Goal: Task Accomplishment & Management: Complete application form

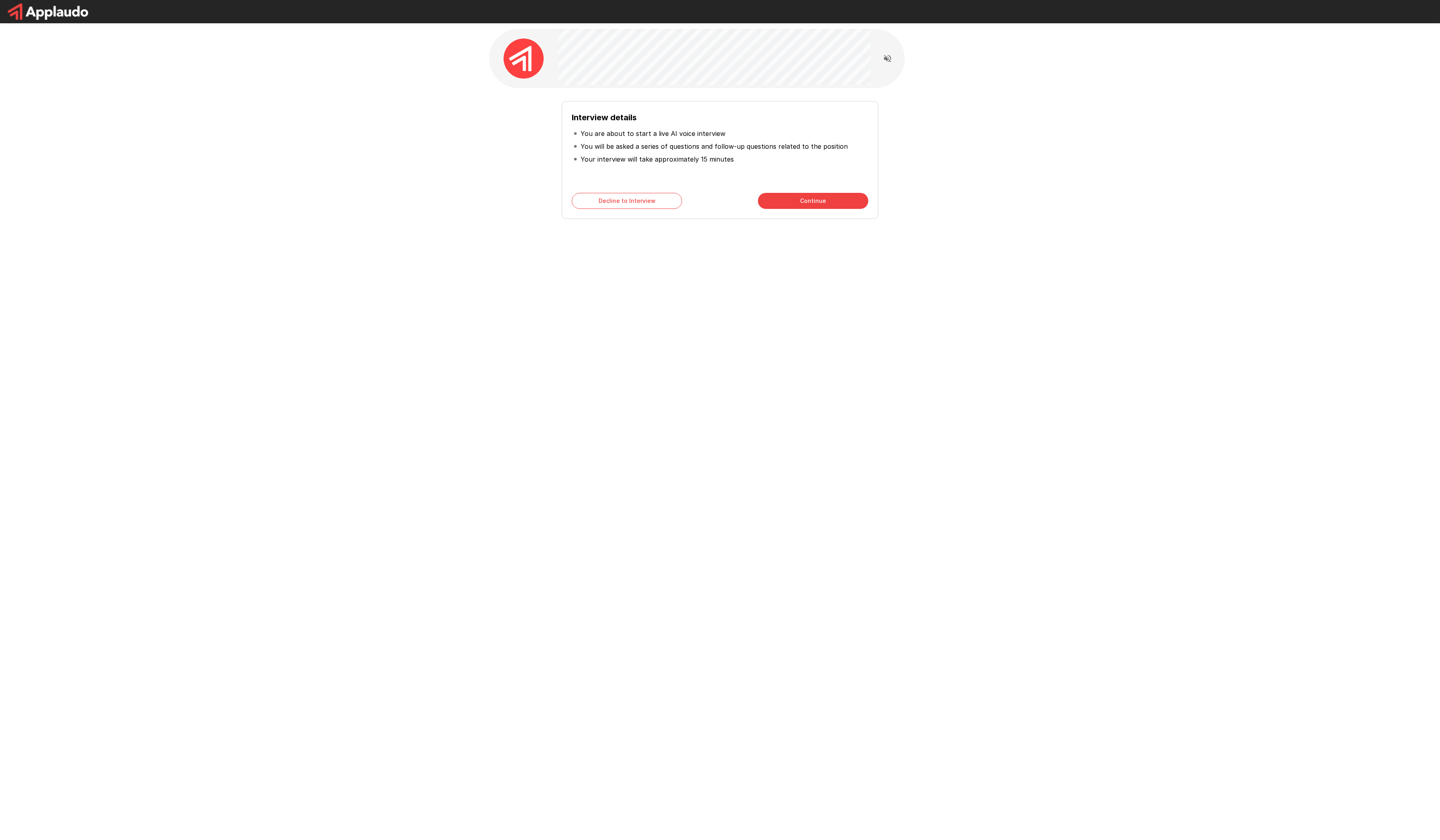
click at [809, 202] on button "Continue" at bounding box center [813, 200] width 110 height 16
click at [809, 201] on button "Continue" at bounding box center [813, 200] width 110 height 16
click at [825, 204] on button "Start My Interview" at bounding box center [813, 200] width 110 height 16
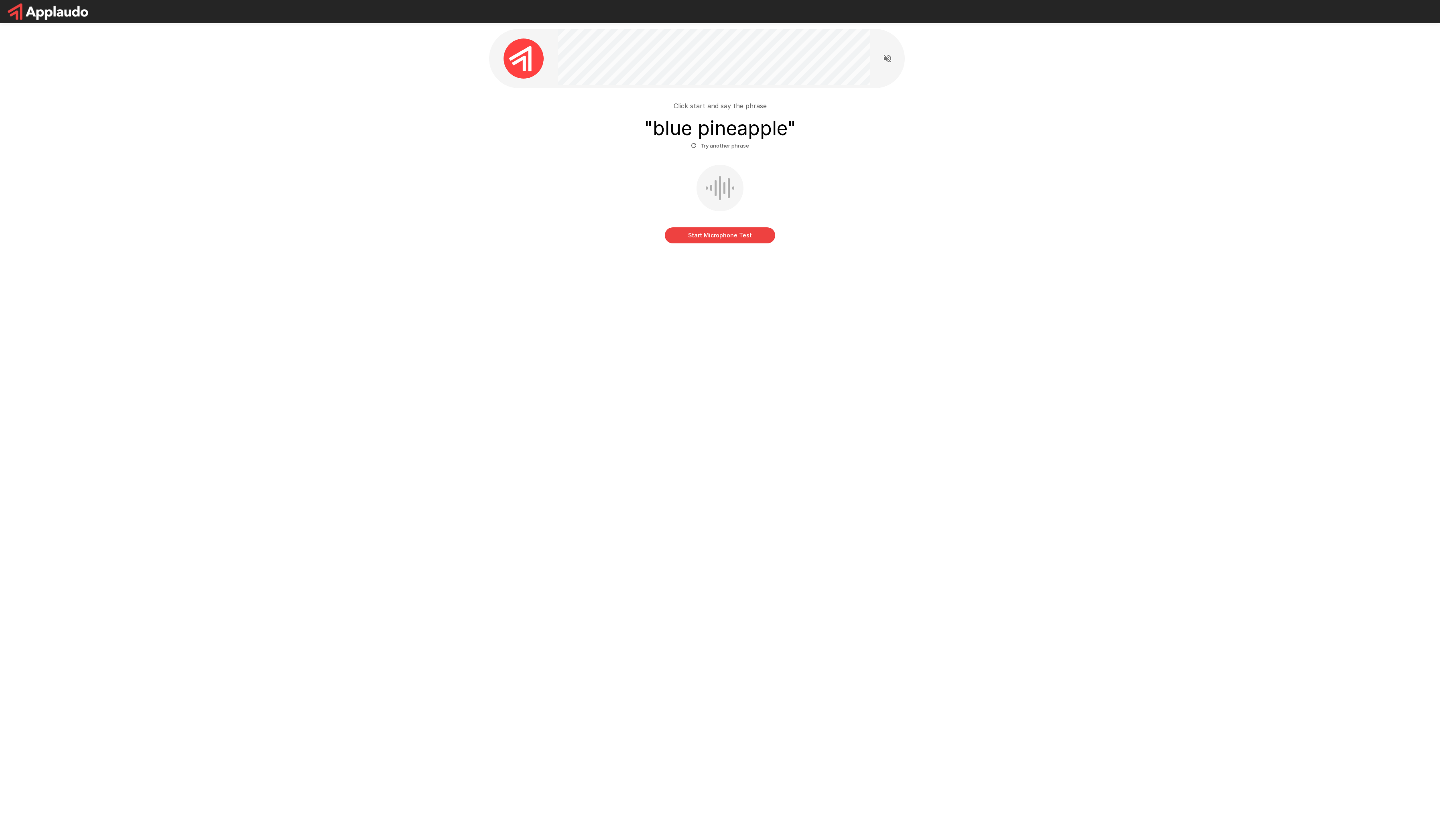
click at [734, 239] on button "Start Microphone Test" at bounding box center [720, 235] width 110 height 16
click at [740, 237] on button "Stop & Submit" at bounding box center [720, 235] width 110 height 16
click at [748, 182] on button "Start my Answer" at bounding box center [720, 178] width 110 height 16
click at [746, 182] on button "Stop & Submit" at bounding box center [720, 178] width 110 height 16
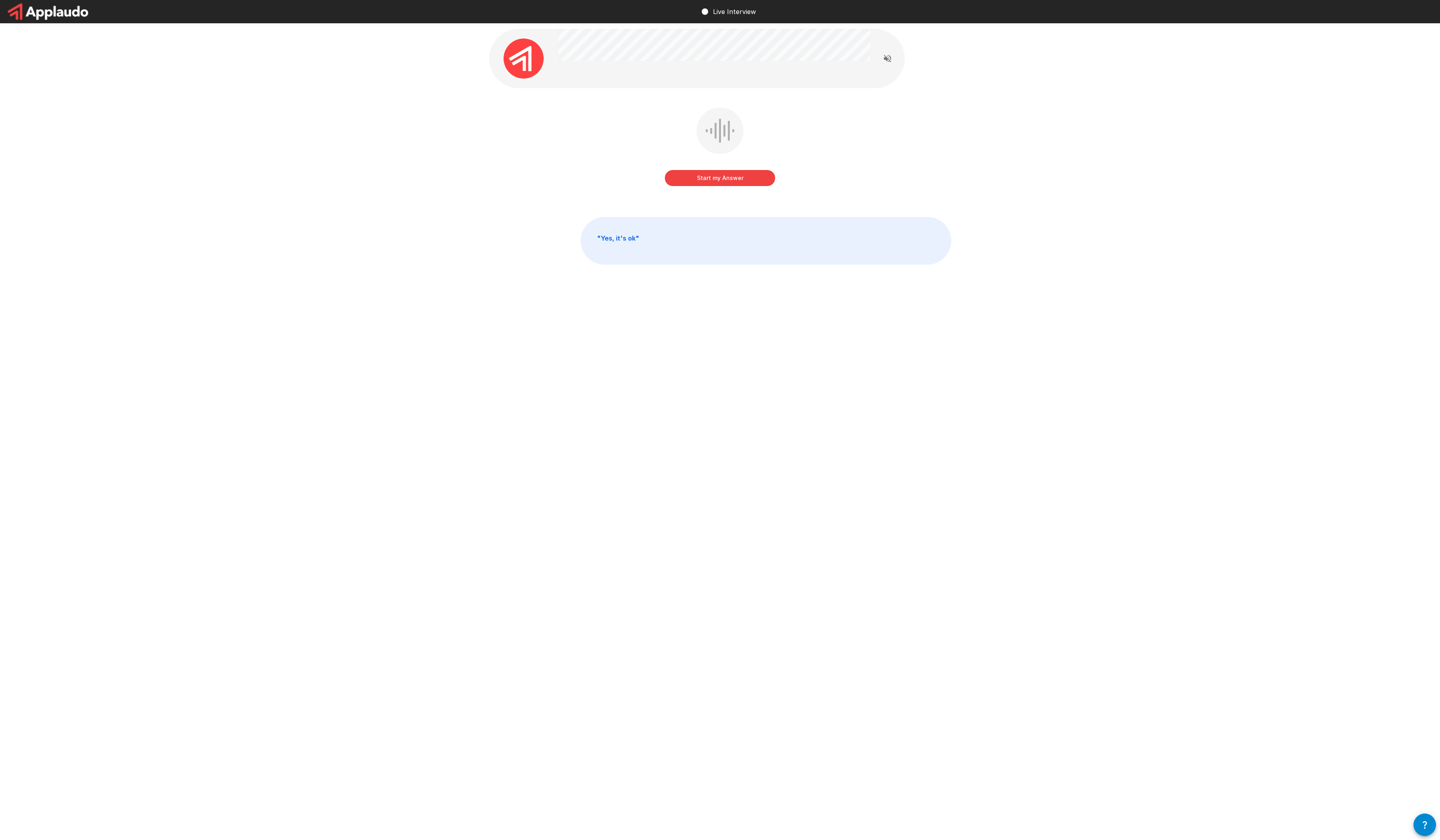
click at [739, 177] on button "Start my Answer" at bounding box center [720, 178] width 110 height 16
click at [722, 174] on button "Stop & Submit" at bounding box center [720, 178] width 110 height 16
click at [739, 179] on button "Start my Answer" at bounding box center [720, 178] width 110 height 16
click at [724, 175] on button "Stop & Submit" at bounding box center [720, 178] width 110 height 16
click at [720, 176] on button "Start my Answer" at bounding box center [720, 178] width 110 height 16
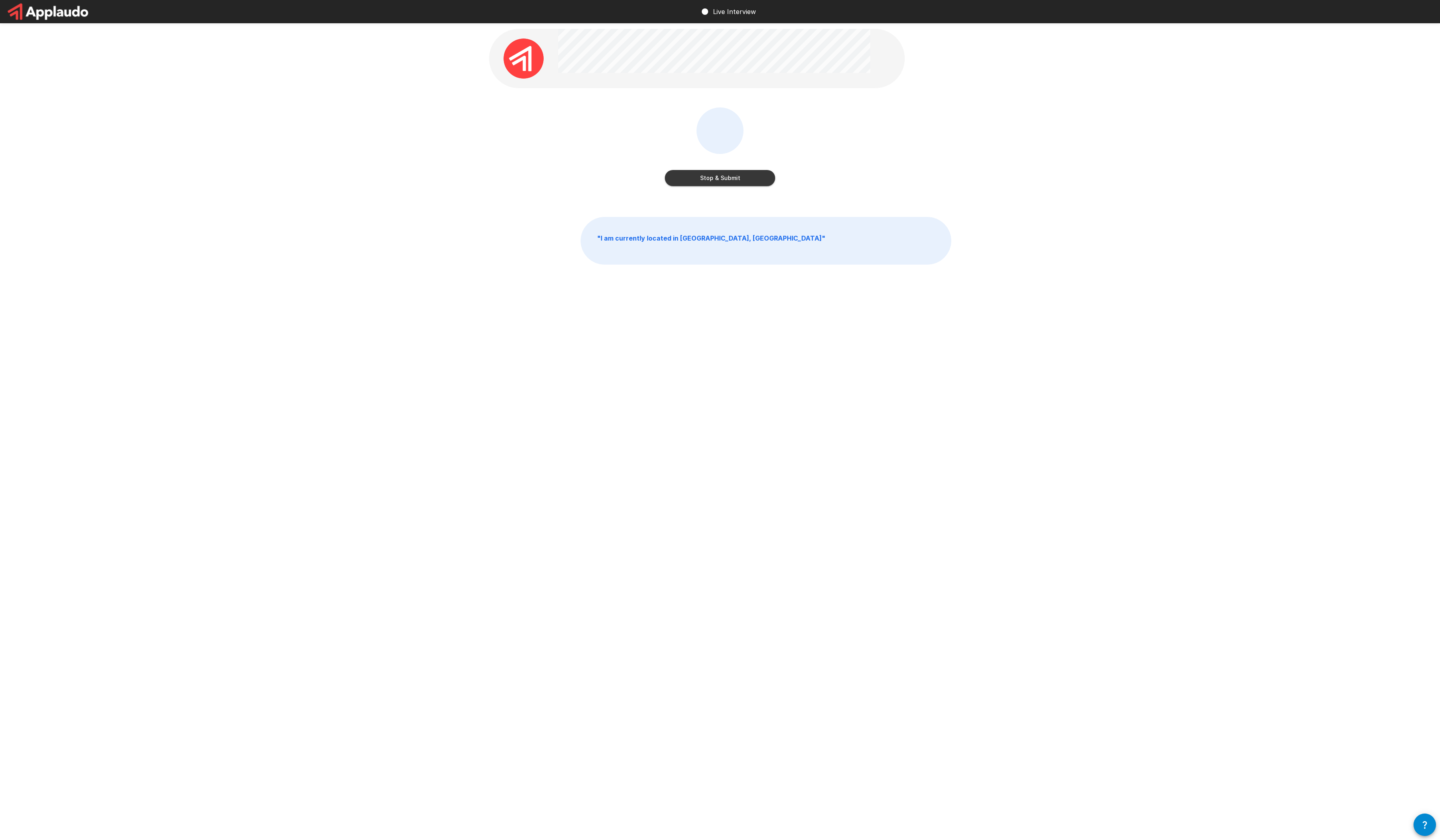
click at [728, 177] on button "Stop & Submit" at bounding box center [720, 178] width 110 height 16
click at [710, 179] on button "Start my Answer" at bounding box center [720, 178] width 110 height 16
click at [714, 172] on button "Stop & Submit" at bounding box center [720, 178] width 110 height 16
click at [728, 179] on button "Start my Answer" at bounding box center [720, 178] width 110 height 16
click at [730, 177] on button "Stop & Submit" at bounding box center [720, 178] width 110 height 16
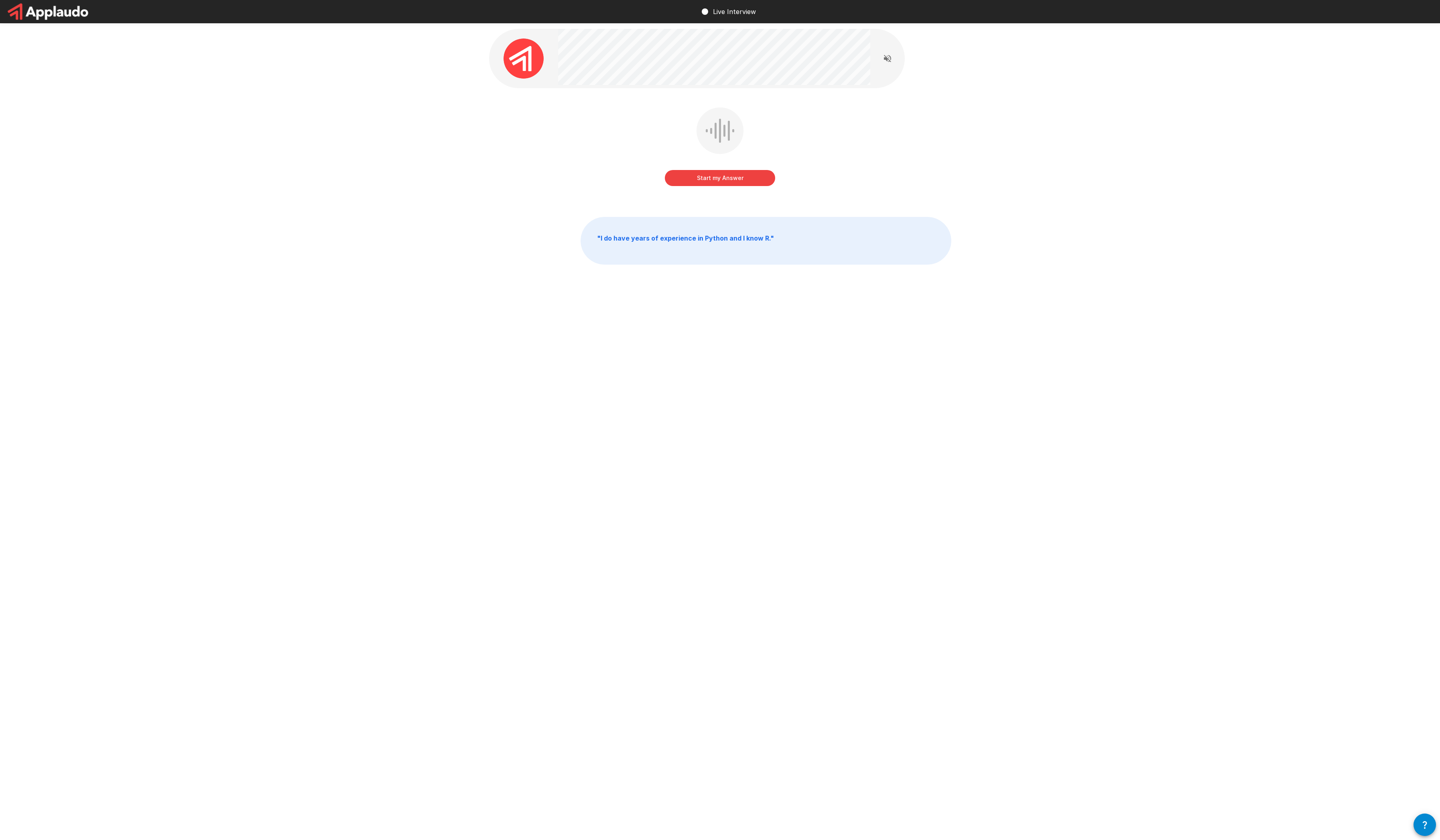
click at [729, 178] on button "Start my Answer" at bounding box center [720, 178] width 110 height 16
click at [742, 177] on button "Stop & Submit" at bounding box center [720, 178] width 110 height 16
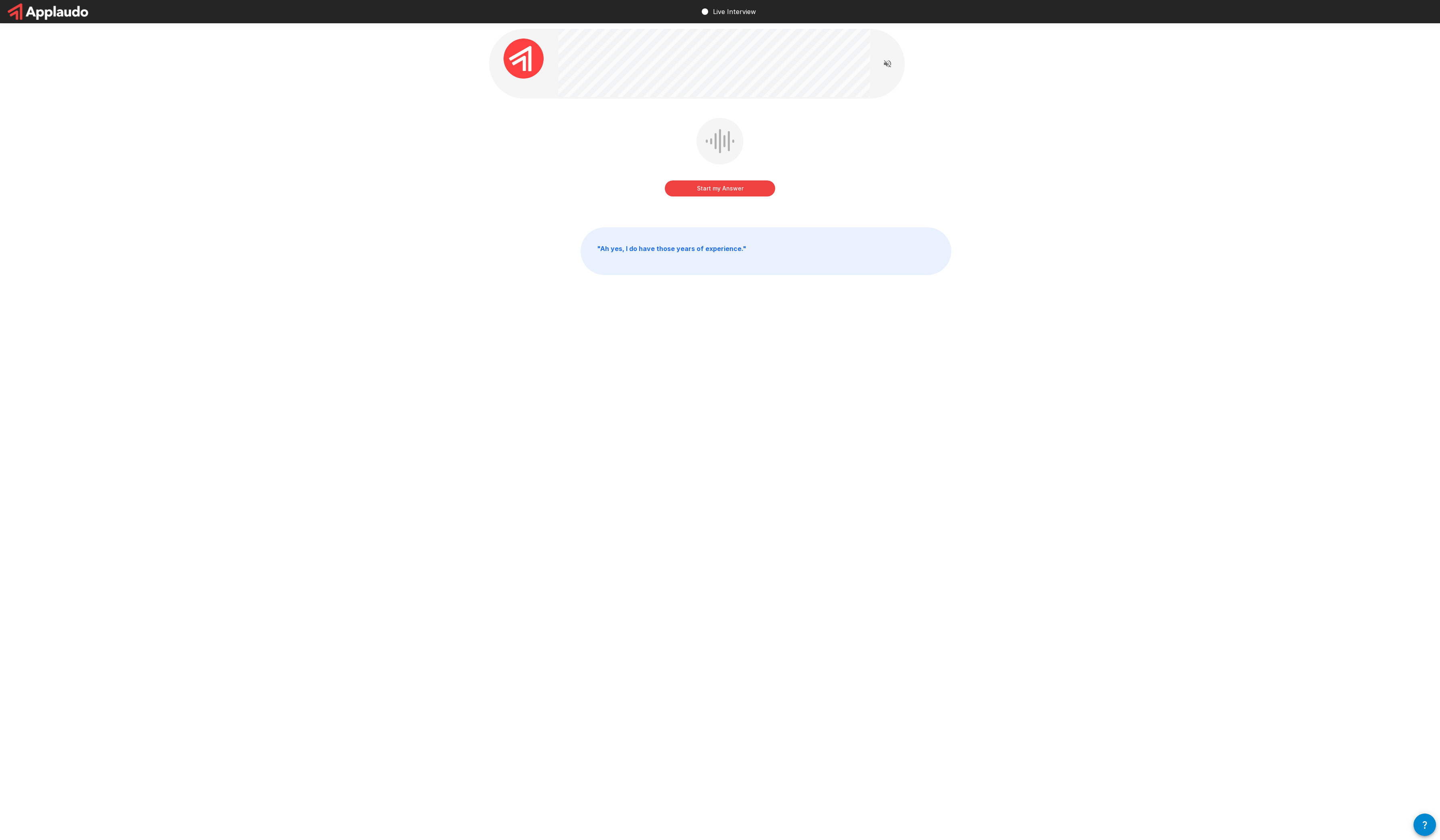
click at [733, 189] on button "Start my Answer" at bounding box center [720, 188] width 110 height 16
click at [745, 187] on button "Stop & Submit" at bounding box center [720, 188] width 110 height 16
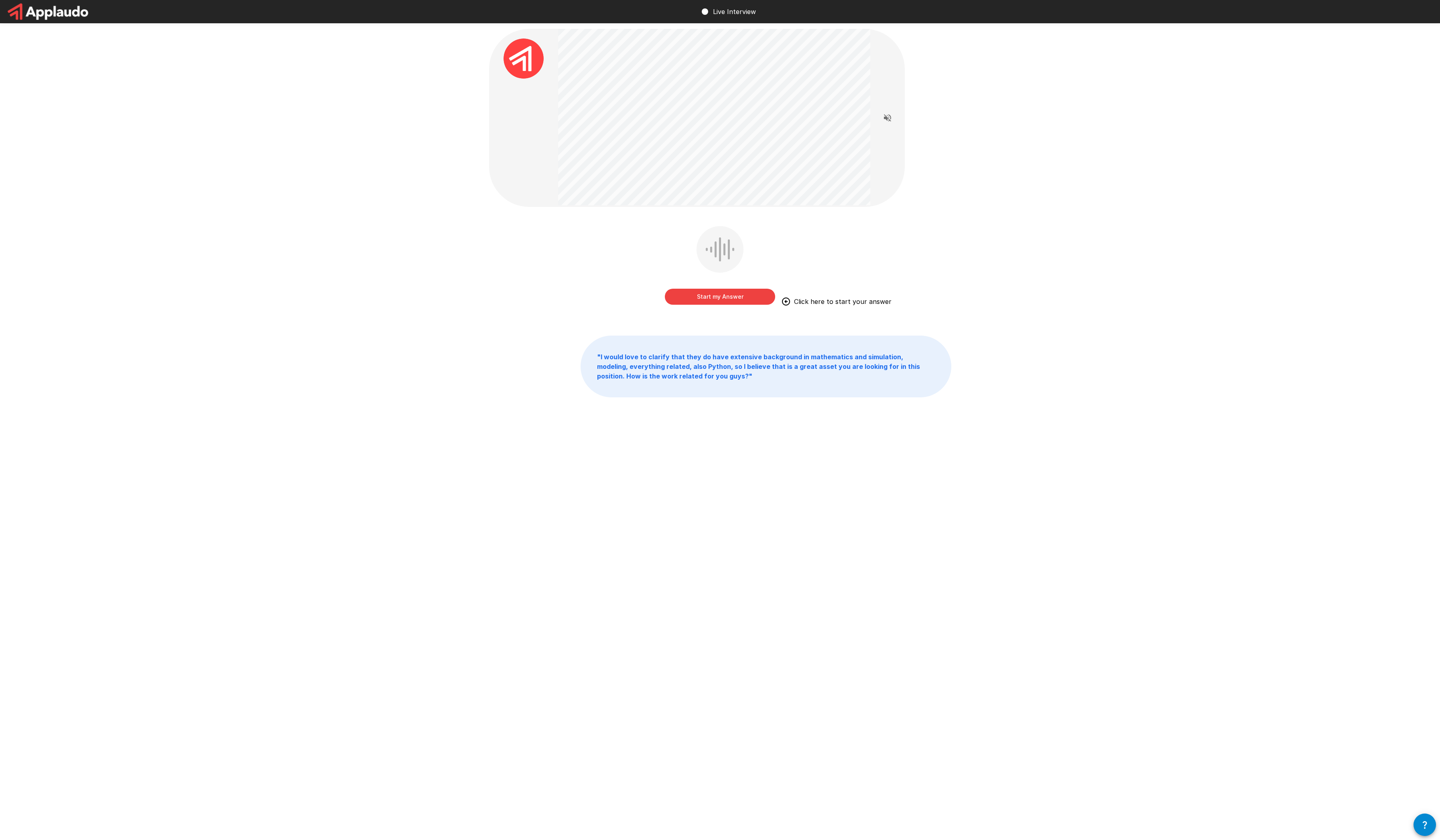
click at [702, 297] on button "Start my Answer" at bounding box center [720, 296] width 110 height 16
click at [744, 298] on button "Stop & Submit" at bounding box center [720, 296] width 110 height 16
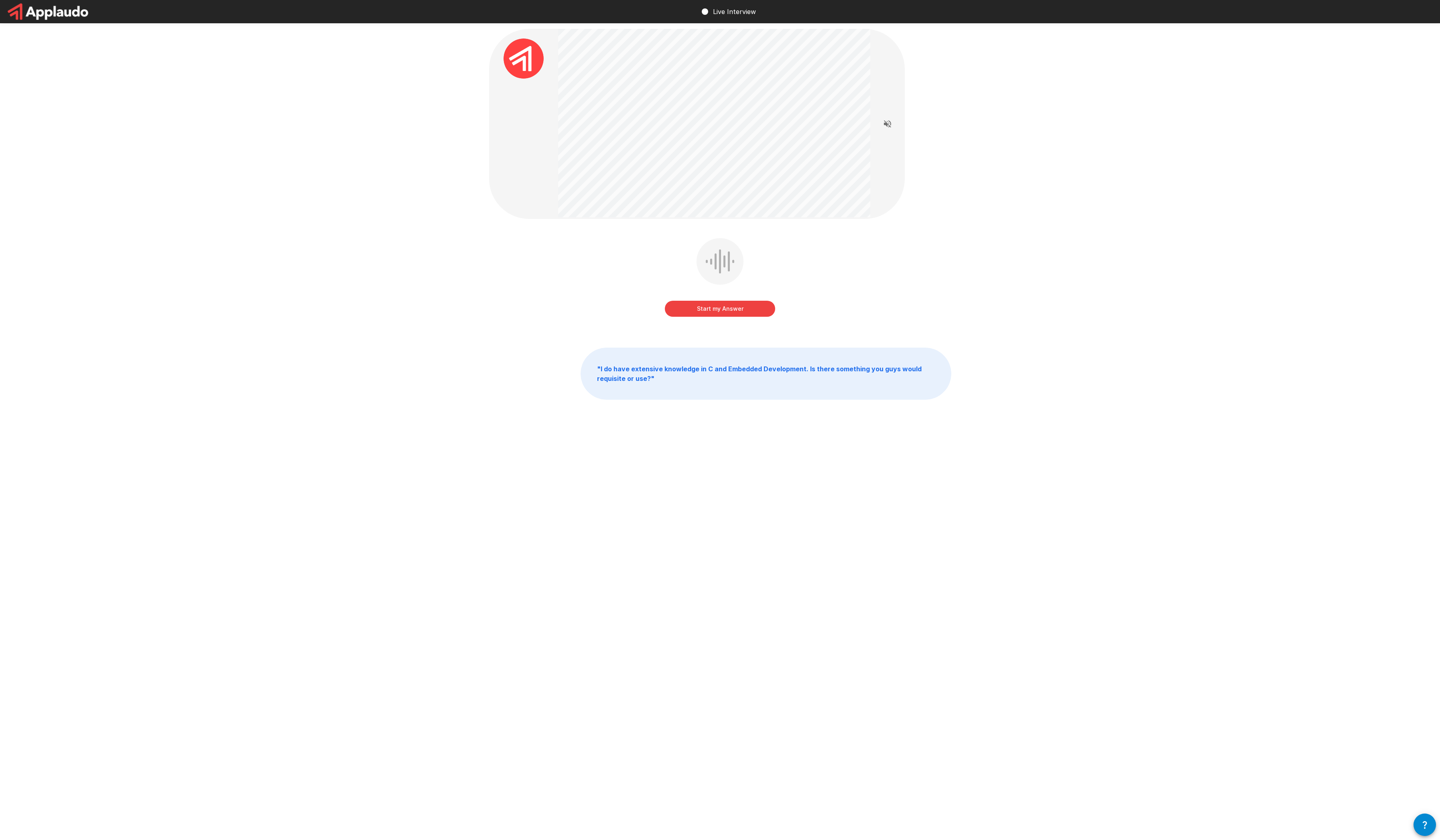
click at [721, 307] on button "Start my Answer" at bounding box center [720, 309] width 110 height 16
click at [728, 307] on button "Stop & Submit" at bounding box center [720, 309] width 110 height 16
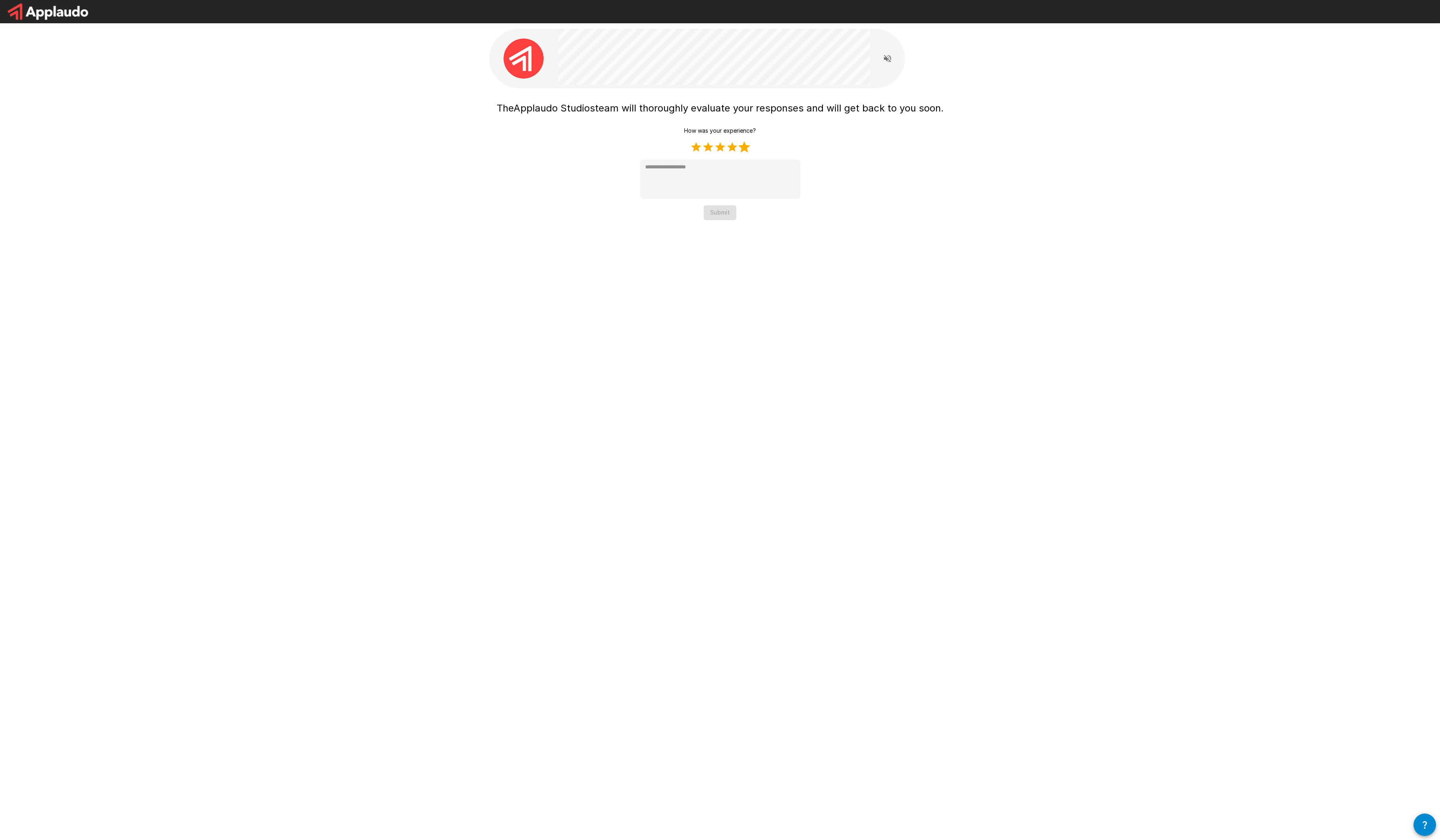
click at [746, 145] on label "5 Stars" at bounding box center [744, 147] width 12 height 12
type textarea "*"
click at [721, 220] on button "Submit" at bounding box center [720, 213] width 32 height 15
